Goal: Transaction & Acquisition: Download file/media

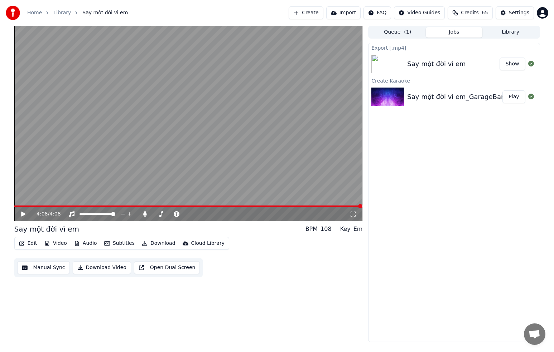
click at [458, 98] on div "Say một đời vì em_GarageBand_Vocal" at bounding box center [468, 97] width 122 height 10
click at [517, 99] on button "Play" at bounding box center [513, 97] width 23 height 13
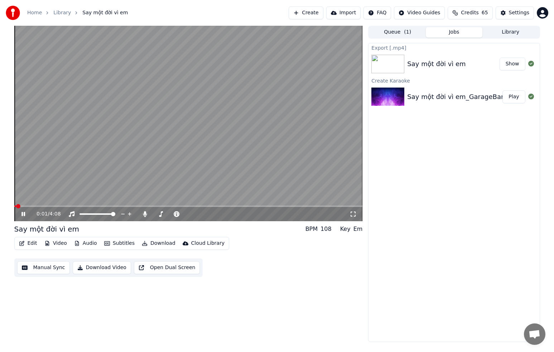
click at [61, 245] on button "Video" at bounding box center [56, 244] width 28 height 10
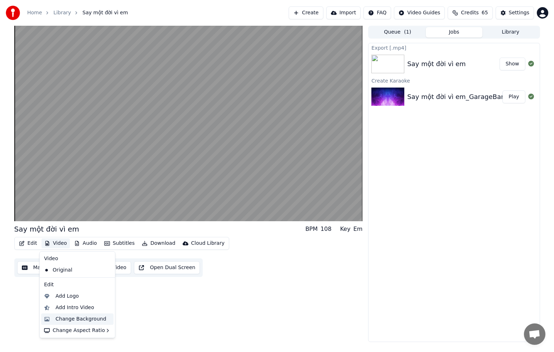
click at [70, 320] on div "Change Background" at bounding box center [80, 319] width 51 height 7
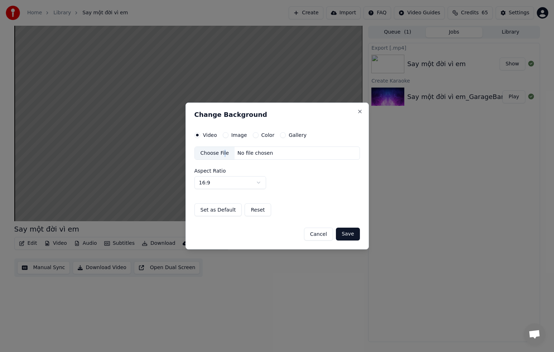
click at [224, 152] on div "Choose File" at bounding box center [215, 153] width 40 height 13
click at [350, 235] on button "Save" at bounding box center [348, 234] width 24 height 13
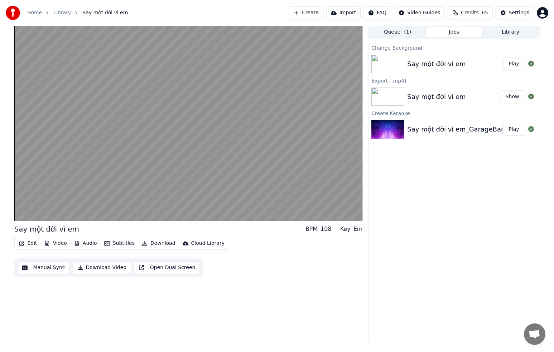
click at [442, 62] on div "Say một đời vì em" at bounding box center [436, 64] width 58 height 10
click at [515, 65] on button "Play" at bounding box center [513, 64] width 23 height 13
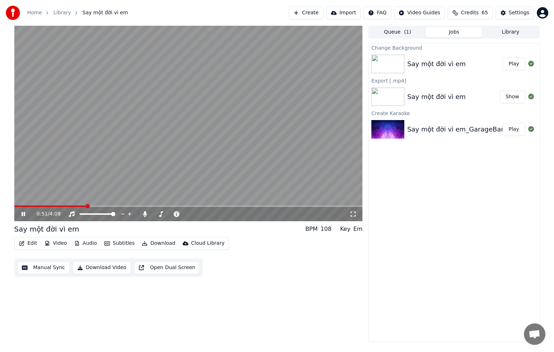
click at [22, 213] on icon at bounding box center [23, 214] width 4 height 4
click at [51, 269] on button "Manual Sync" at bounding box center [43, 268] width 53 height 13
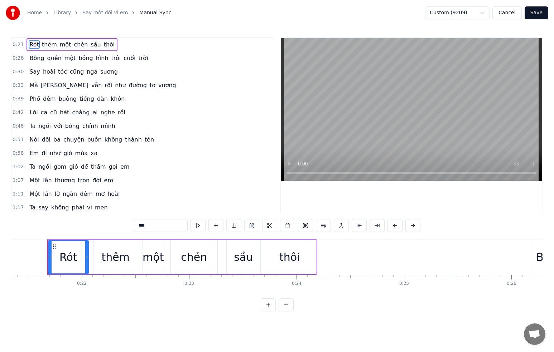
click at [112, 101] on span "khôn" at bounding box center [117, 99] width 15 height 8
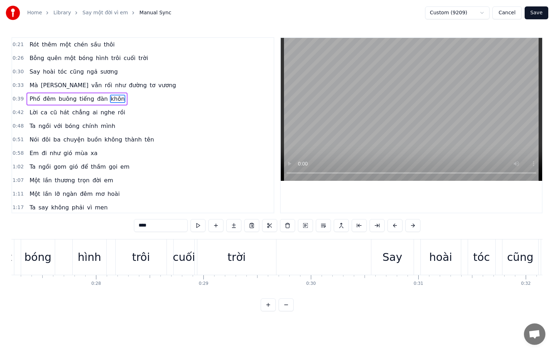
click at [155, 227] on input "****" at bounding box center [161, 225] width 54 height 13
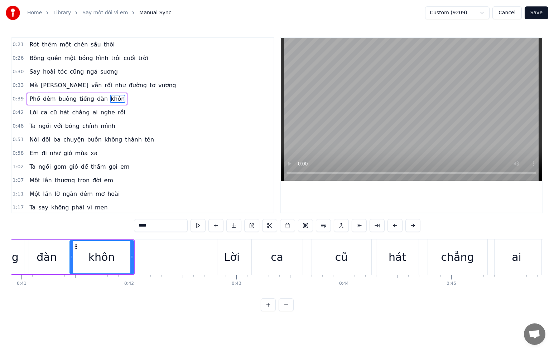
scroll to position [0, 4412]
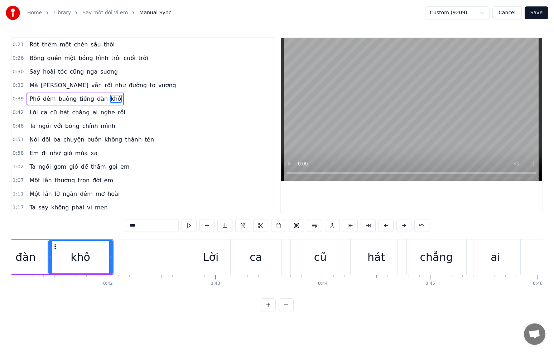
type input "***"
click at [537, 13] on button "Save" at bounding box center [536, 12] width 24 height 13
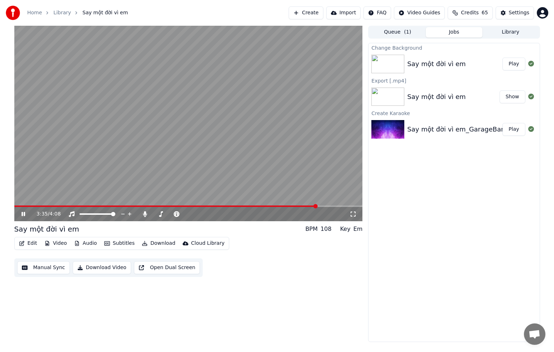
click at [297, 208] on div "3:35 / 4:08" at bounding box center [188, 214] width 348 height 14
click at [296, 208] on div "3:36 / 4:08" at bounding box center [188, 214] width 348 height 14
click at [296, 206] on span at bounding box center [188, 206] width 348 height 1
click at [298, 205] on video at bounding box center [188, 124] width 348 height 196
click at [298, 207] on span at bounding box center [188, 206] width 348 height 1
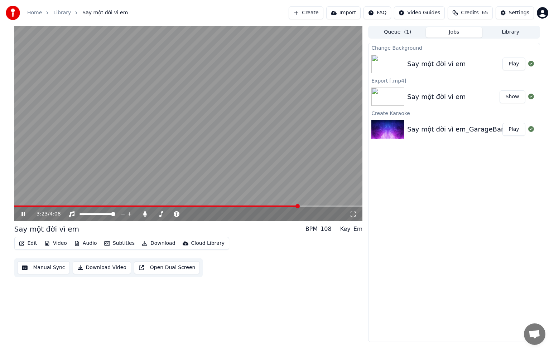
click at [289, 206] on span at bounding box center [156, 206] width 285 height 1
click at [271, 185] on video at bounding box center [188, 124] width 348 height 196
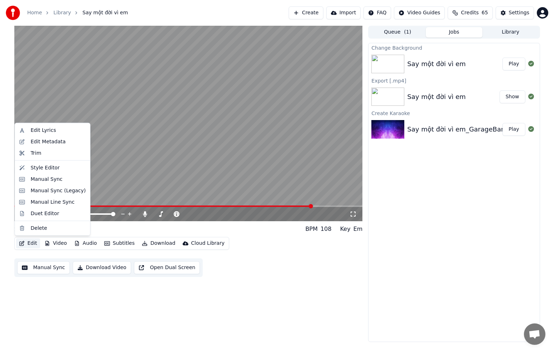
click at [31, 244] on button "Edit" at bounding box center [28, 244] width 24 height 10
click at [58, 272] on button "Manual Sync" at bounding box center [43, 268] width 53 height 13
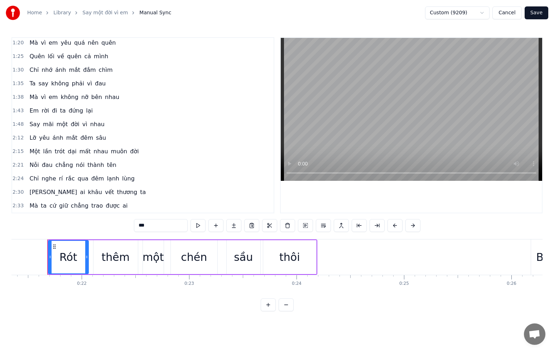
scroll to position [180, 0]
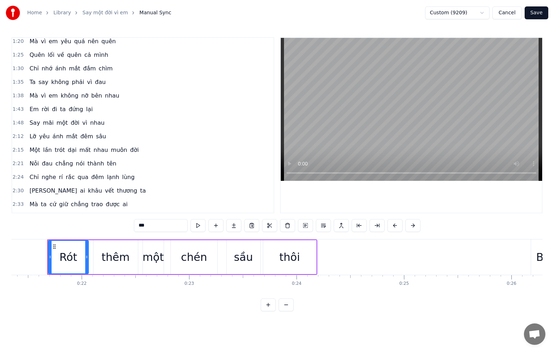
drag, startPoint x: 104, startPoint y: 170, endPoint x: 169, endPoint y: 214, distance: 78.0
click at [169, 214] on div "0:21 Rót thêm một chén sầu thôi 0:26 Bỗng quên một bóng hình trôi cuối trời 0:3…" at bounding box center [276, 174] width 531 height 274
click at [81, 96] on span "nỡ" at bounding box center [85, 96] width 9 height 8
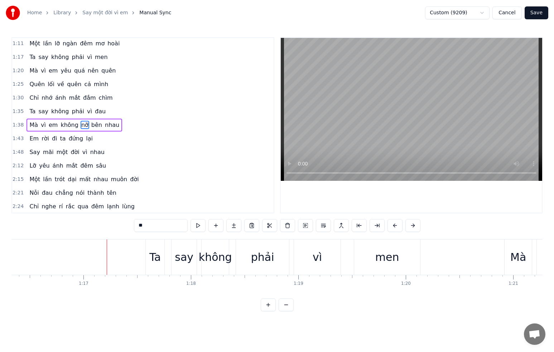
scroll to position [0, 8253]
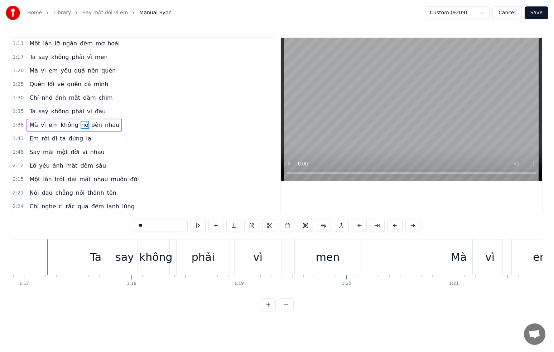
drag, startPoint x: 158, startPoint y: 226, endPoint x: 133, endPoint y: 224, distance: 24.8
click at [134, 224] on input "**" at bounding box center [161, 225] width 54 height 13
type input "*"
paste input "*"
type input "*"
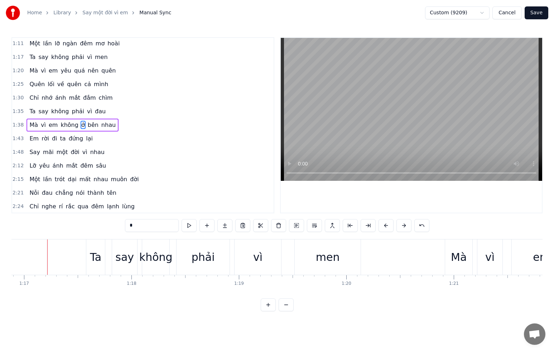
click at [168, 174] on div "2:15 Một lần trót dại mất nhau muôn đời" at bounding box center [142, 180] width 261 height 14
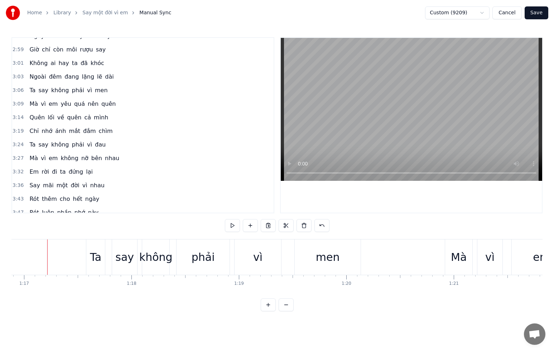
scroll to position [445, 0]
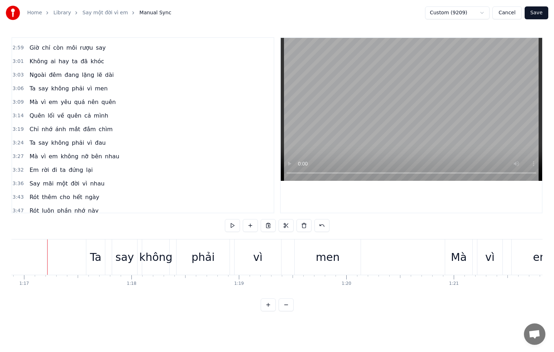
click at [82, 156] on span "nỡ" at bounding box center [85, 156] width 9 height 8
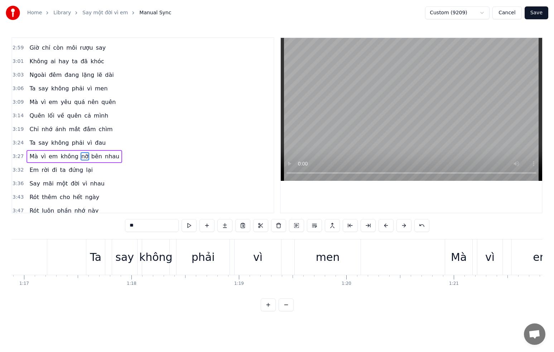
scroll to position [477, 0]
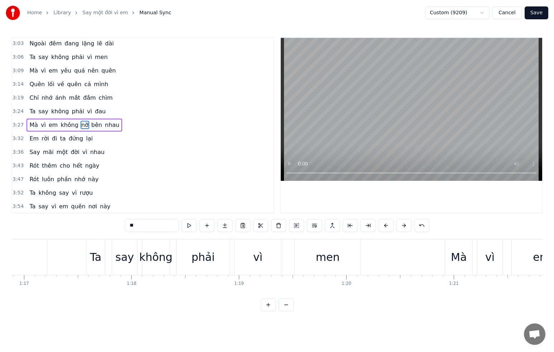
drag, startPoint x: 139, startPoint y: 227, endPoint x: 121, endPoint y: 224, distance: 18.2
click at [121, 224] on div "0:21 Rót thêm một chén sầu thôi 0:26 Bỗng quên một bóng hình trôi cuối trời 0:3…" at bounding box center [276, 174] width 531 height 274
paste input "text"
type input "*"
click at [180, 162] on div "3:43 Rót thêm cho hết ngày" at bounding box center [142, 166] width 261 height 14
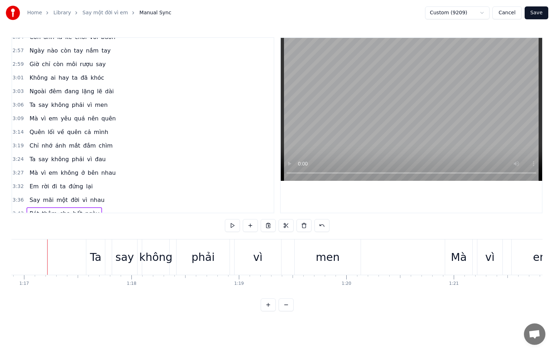
scroll to position [478, 0]
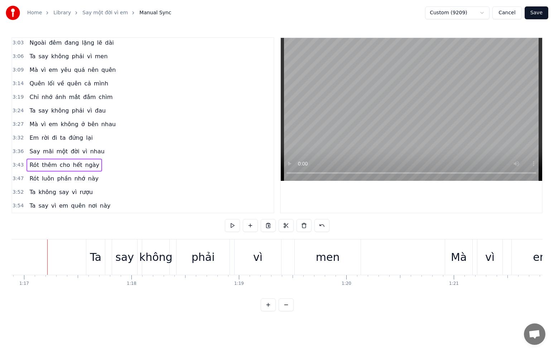
click at [541, 12] on button "Save" at bounding box center [536, 12] width 24 height 13
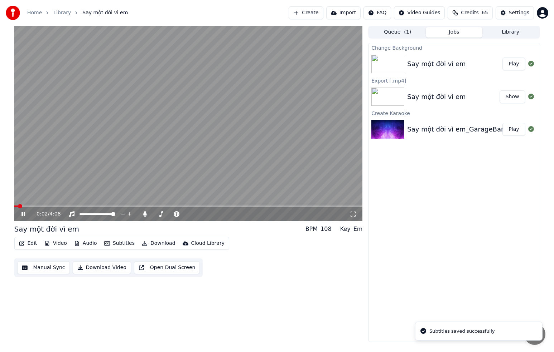
click at [115, 207] on div "0:02 / 4:08" at bounding box center [188, 214] width 348 height 14
click at [116, 206] on span at bounding box center [188, 206] width 348 height 1
click at [120, 205] on span at bounding box center [119, 206] width 4 height 4
click at [135, 204] on span at bounding box center [137, 206] width 4 height 4
click at [120, 205] on span at bounding box center [122, 206] width 4 height 4
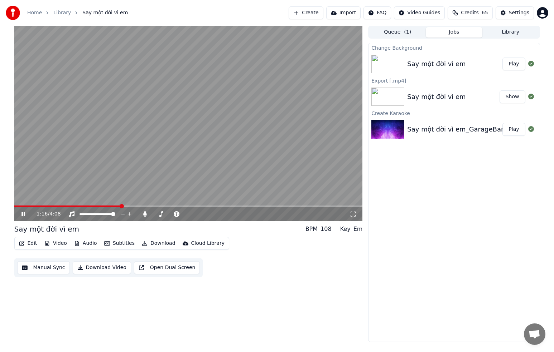
click at [116, 205] on video at bounding box center [188, 124] width 348 height 196
click at [28, 244] on button "Edit" at bounding box center [28, 244] width 24 height 10
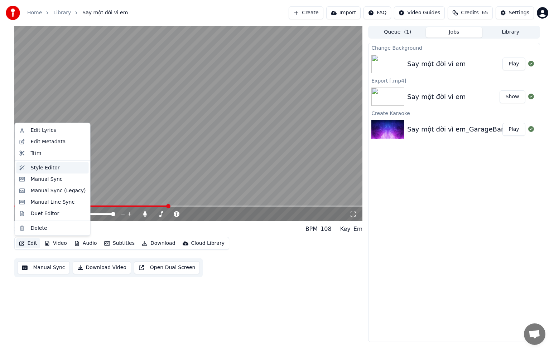
click at [42, 166] on div "Style Editor" at bounding box center [45, 167] width 29 height 7
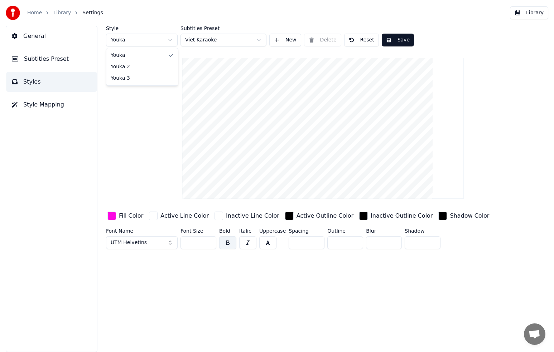
click at [148, 39] on html "Home Library Settings Library General Subtitles Preset Styles Style Mapping Sty…" at bounding box center [277, 176] width 554 height 352
click at [225, 26] on html "Home Library Settings Library General Subtitles Preset Styles Style Mapping Sty…" at bounding box center [277, 176] width 554 height 352
click at [42, 56] on span "Subtitles Preset" at bounding box center [46, 59] width 45 height 9
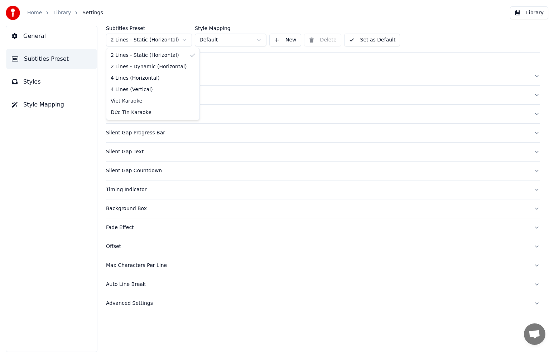
click at [183, 41] on html "Home Library Settings Library General Subtitles Preset Styles Style Mapping Sub…" at bounding box center [277, 176] width 554 height 352
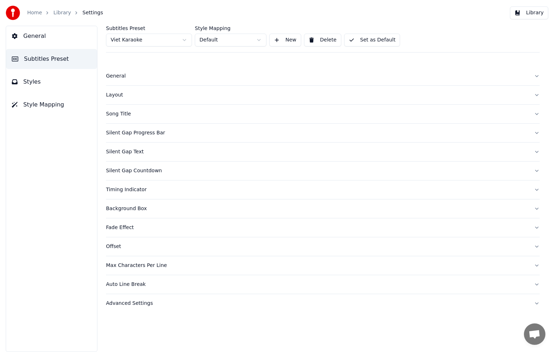
click at [118, 95] on div "Layout" at bounding box center [317, 95] width 422 height 7
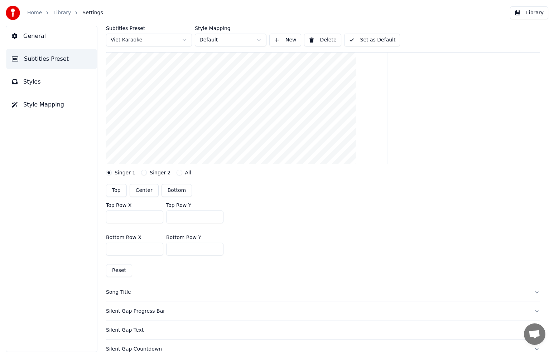
scroll to position [98, 0]
click at [176, 248] on input "***" at bounding box center [194, 248] width 57 height 13
type input "***"
drag, startPoint x: 379, startPoint y: 39, endPoint x: 399, endPoint y: 35, distance: 19.6
click at [380, 38] on button "Set as Default" at bounding box center [372, 40] width 56 height 13
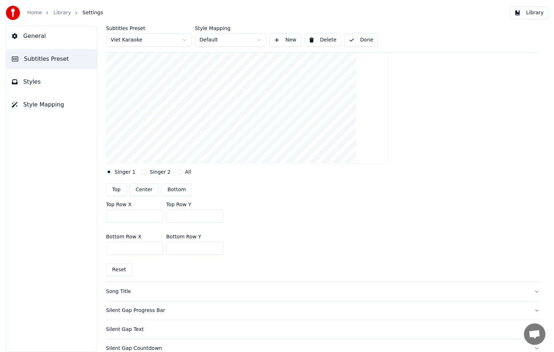
click at [533, 14] on button "Library" at bounding box center [529, 12] width 38 height 13
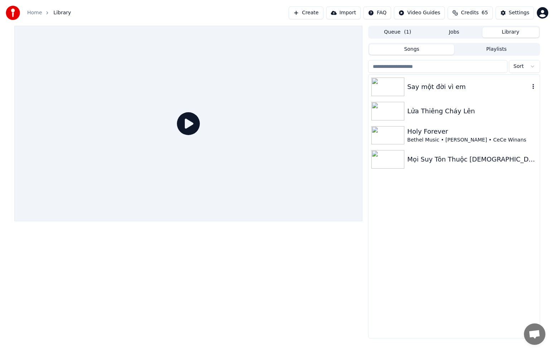
click at [418, 81] on div "Say một đời vì em" at bounding box center [453, 87] width 171 height 24
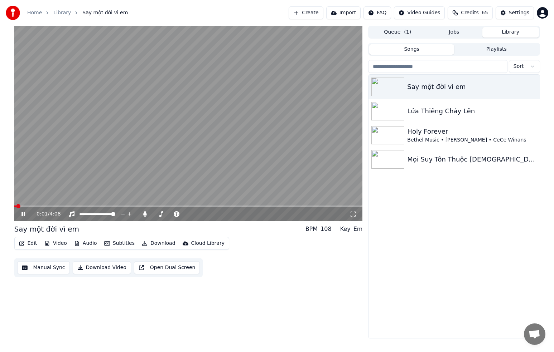
click at [34, 206] on span at bounding box center [188, 206] width 348 height 1
click at [44, 206] on span at bounding box center [188, 206] width 348 height 1
click at [62, 205] on video at bounding box center [188, 124] width 348 height 196
click at [66, 206] on span at bounding box center [188, 206] width 348 height 1
click at [165, 243] on button "Download" at bounding box center [158, 244] width 39 height 10
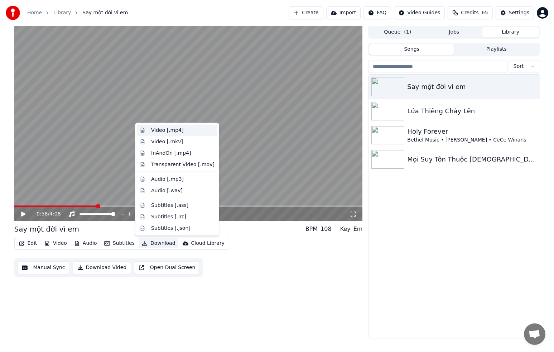
click at [189, 132] on div "Video [.mp4]" at bounding box center [182, 130] width 63 height 7
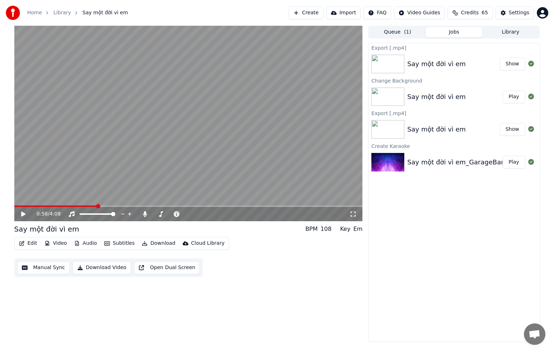
click at [516, 63] on button "Show" at bounding box center [512, 64] width 26 height 13
